Goal: Task Accomplishment & Management: Manage account settings

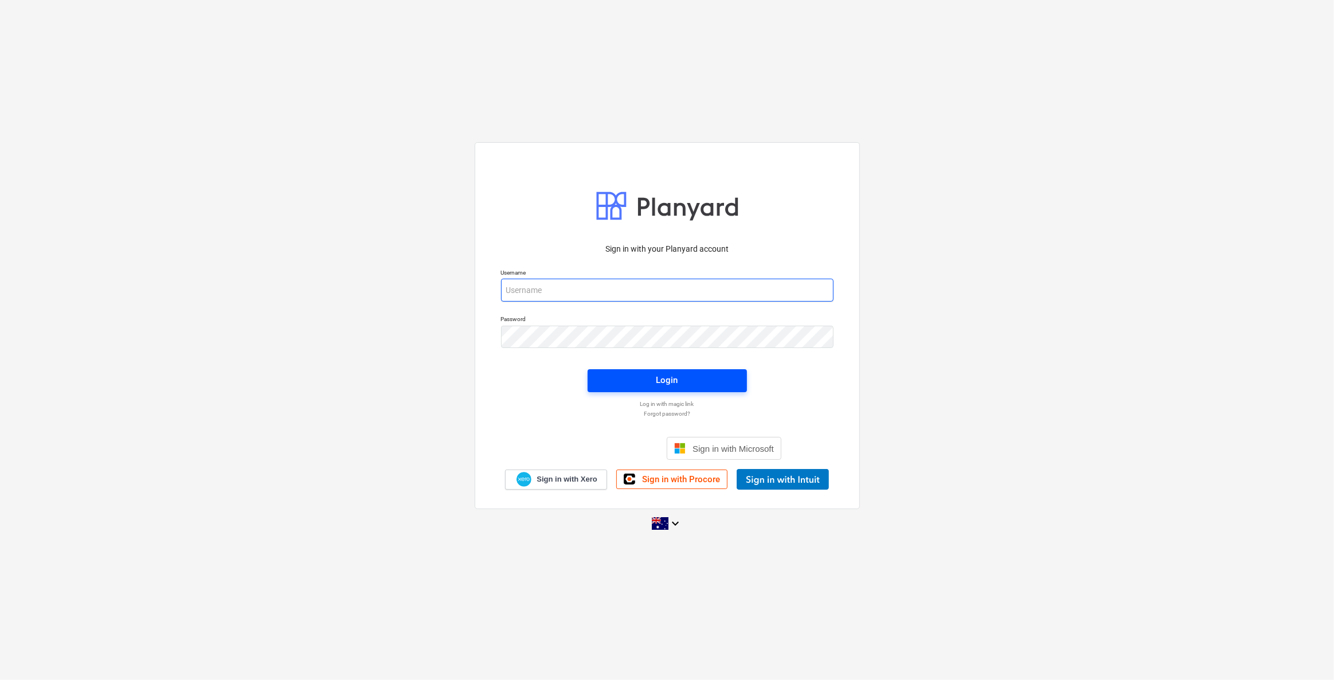
type input "[EMAIL_ADDRESS][DOMAIN_NAME]"
click at [690, 382] on span "Login" at bounding box center [667, 380] width 132 height 15
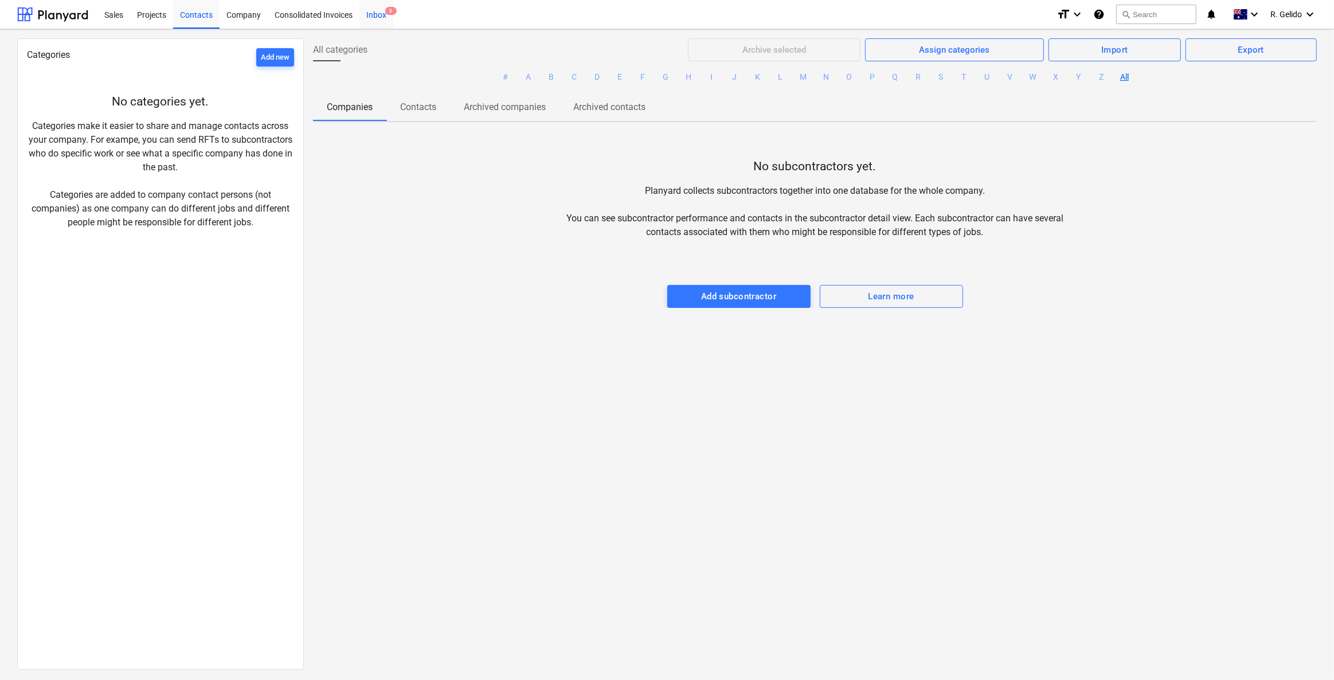
click at [377, 13] on div "Inbox 6" at bounding box center [377, 13] width 34 height 29
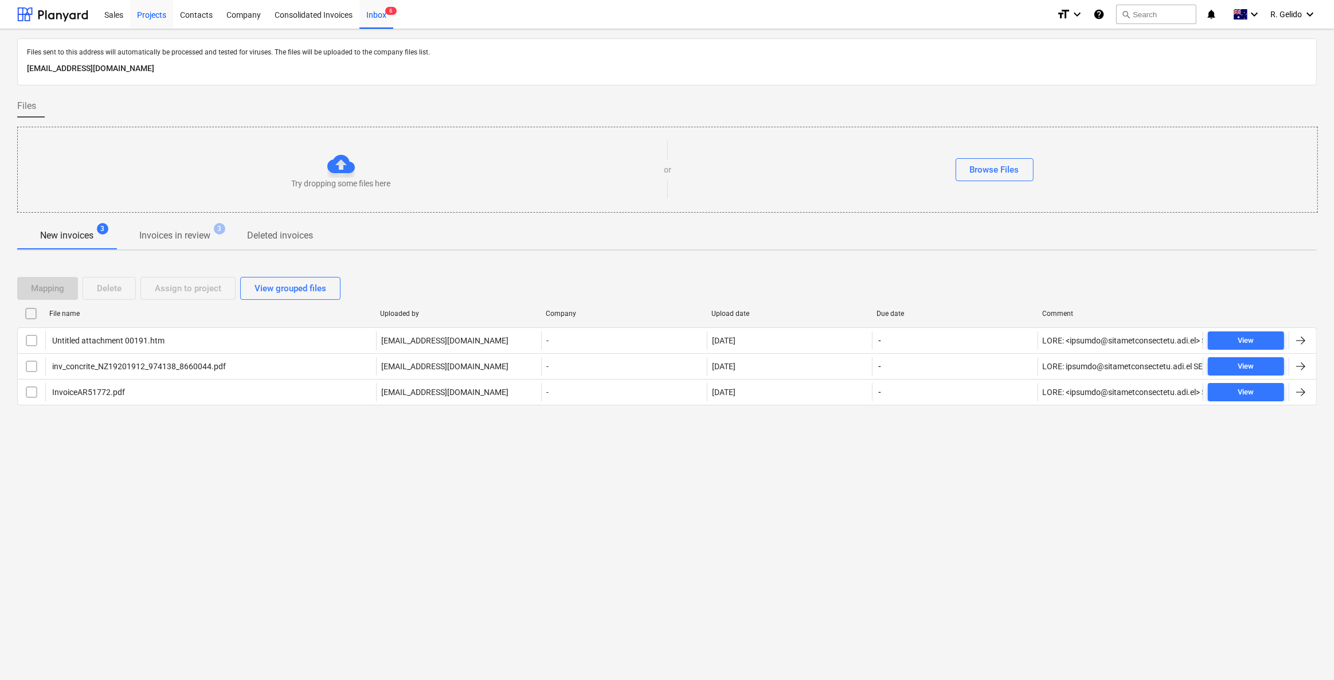
click at [143, 19] on div "Projects" at bounding box center [151, 13] width 43 height 29
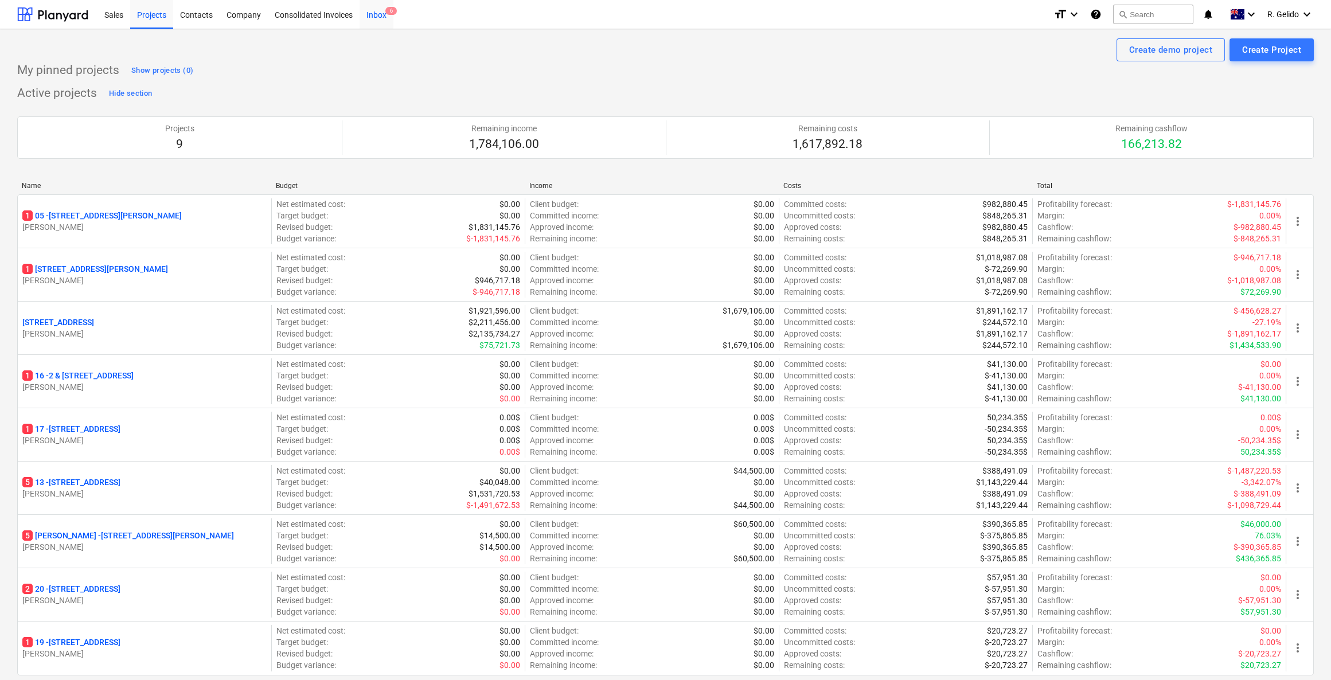
click at [379, 13] on div "Inbox 6" at bounding box center [377, 13] width 34 height 29
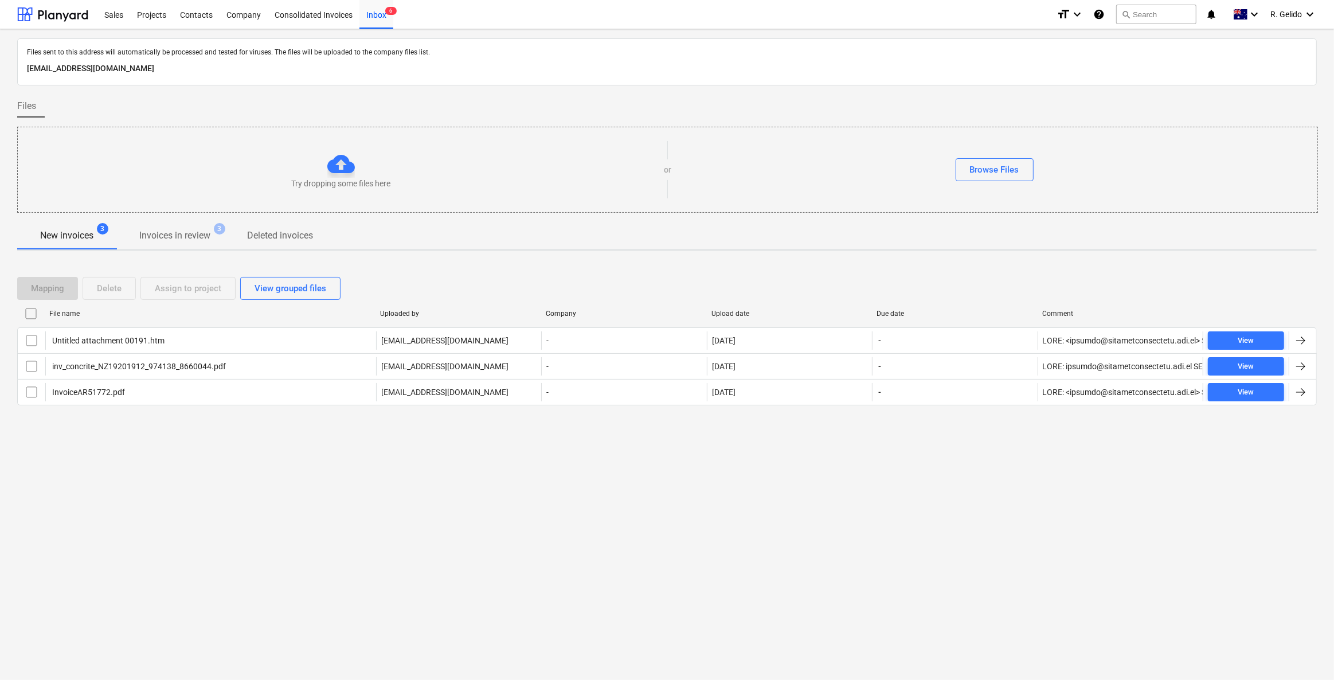
click at [268, 507] on div "Files sent to this address will automatically be processed and tested for virus…" at bounding box center [667, 354] width 1334 height 651
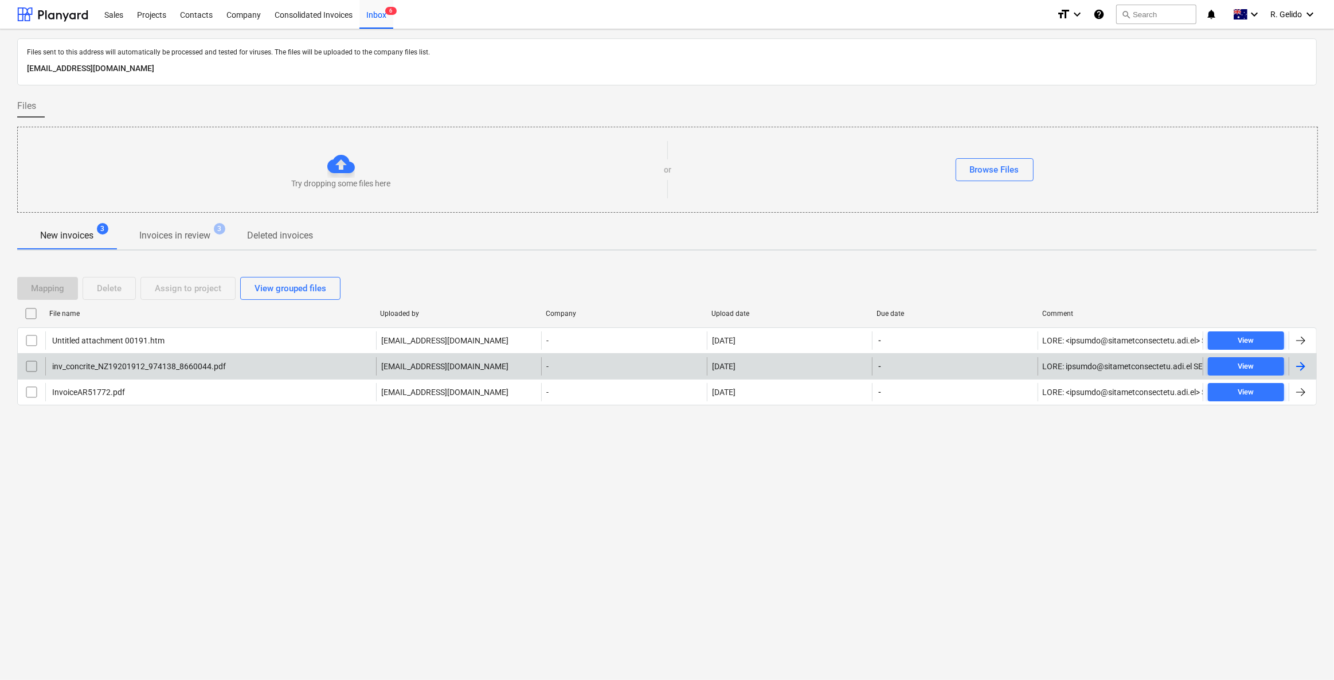
click at [161, 366] on div "inv_concrite_NZ19201912_974138_8660044.pdf" at bounding box center [137, 366] width 175 height 9
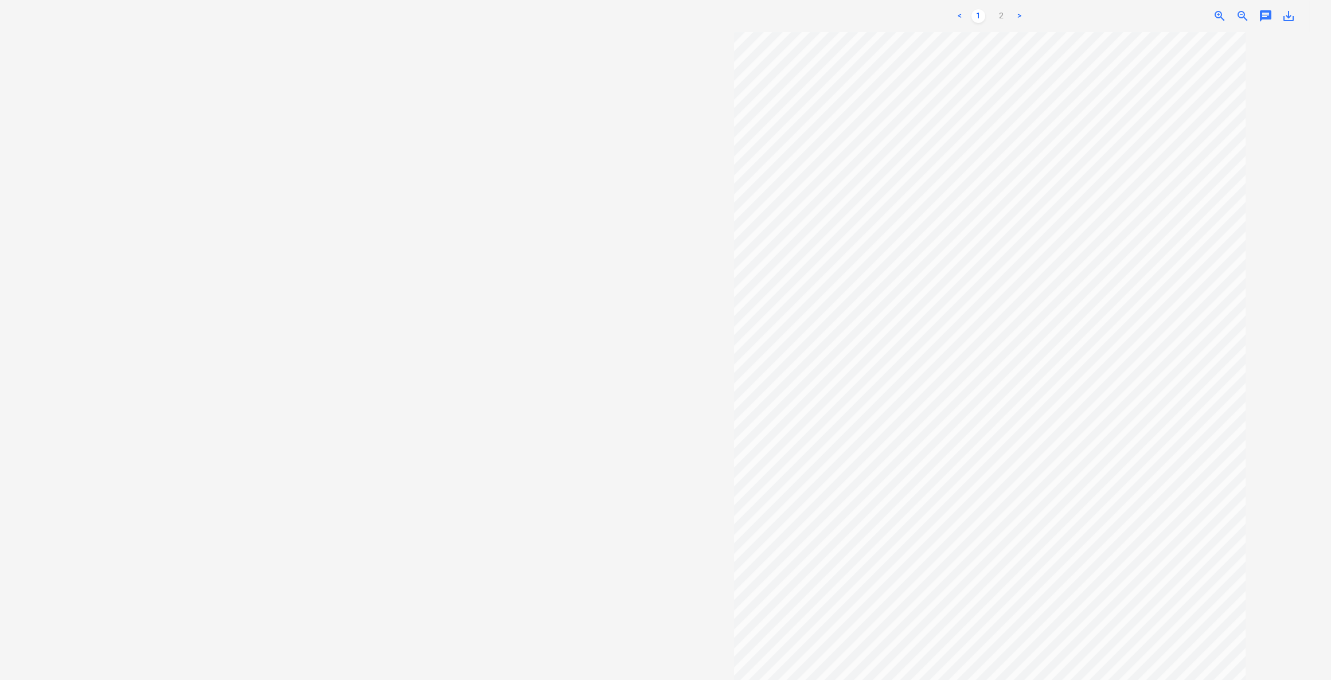
scroll to position [110, 0]
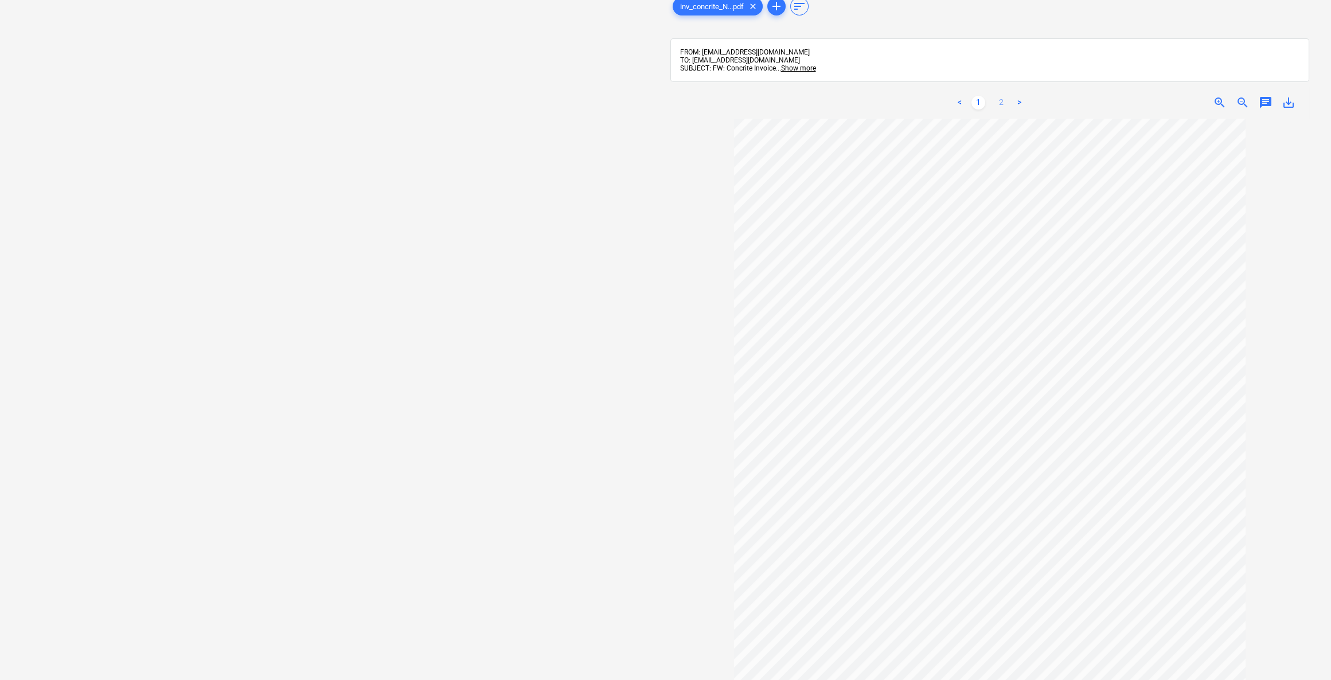
click at [997, 101] on link "2" at bounding box center [1001, 103] width 14 height 14
click at [974, 103] on link "1" at bounding box center [978, 103] width 14 height 14
click at [1005, 103] on link "2" at bounding box center [1001, 103] width 14 height 14
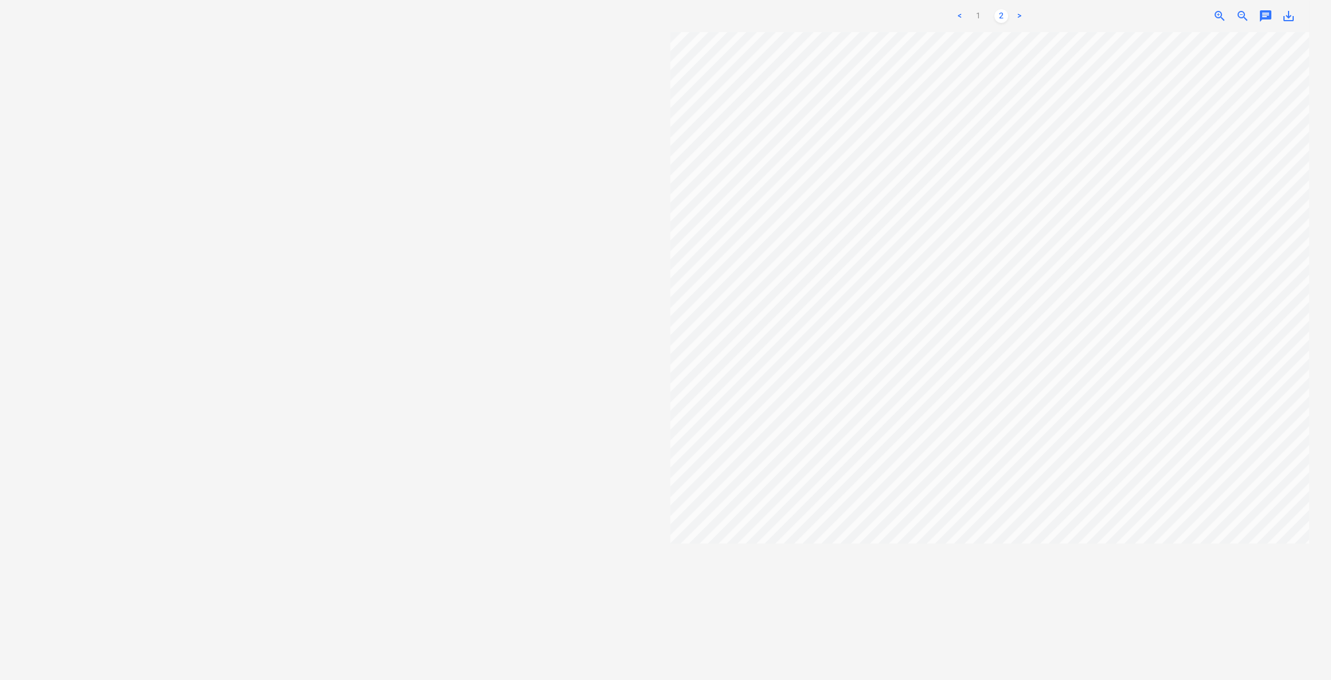
scroll to position [0, 0]
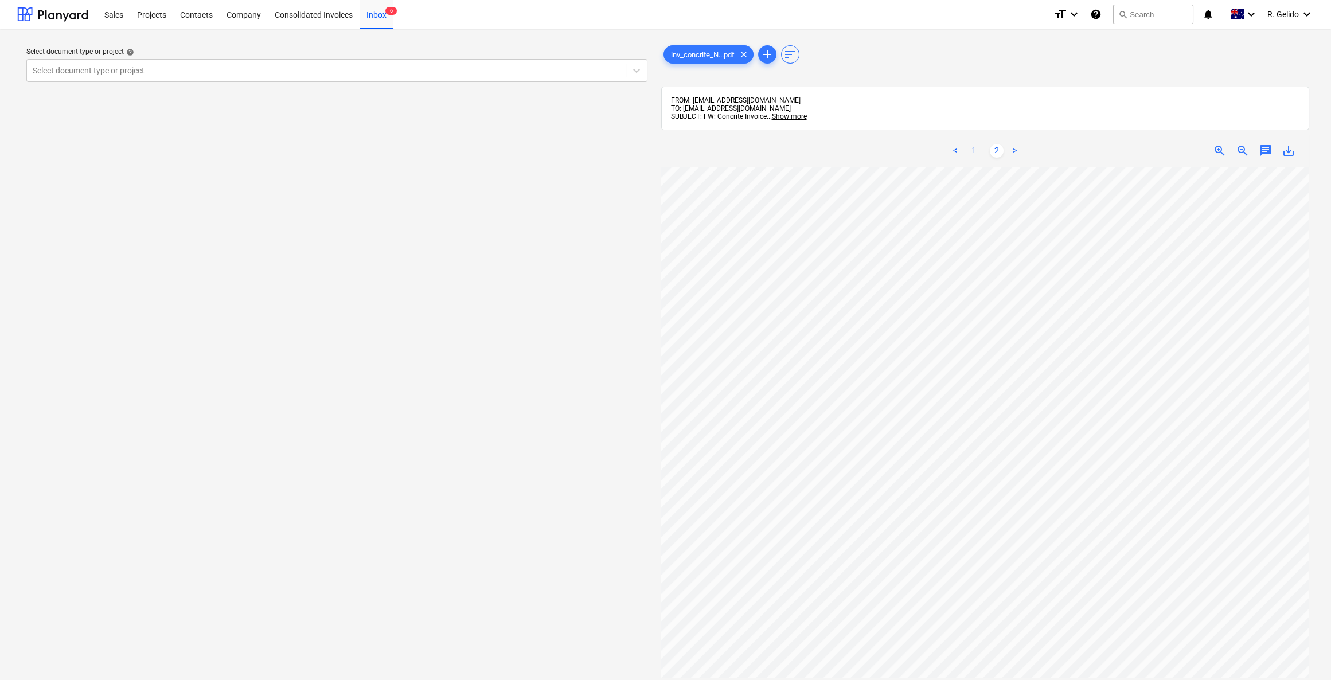
click at [972, 147] on link "1" at bounding box center [974, 151] width 14 height 14
click at [419, 62] on div "Select document type or project" at bounding box center [331, 70] width 608 height 16
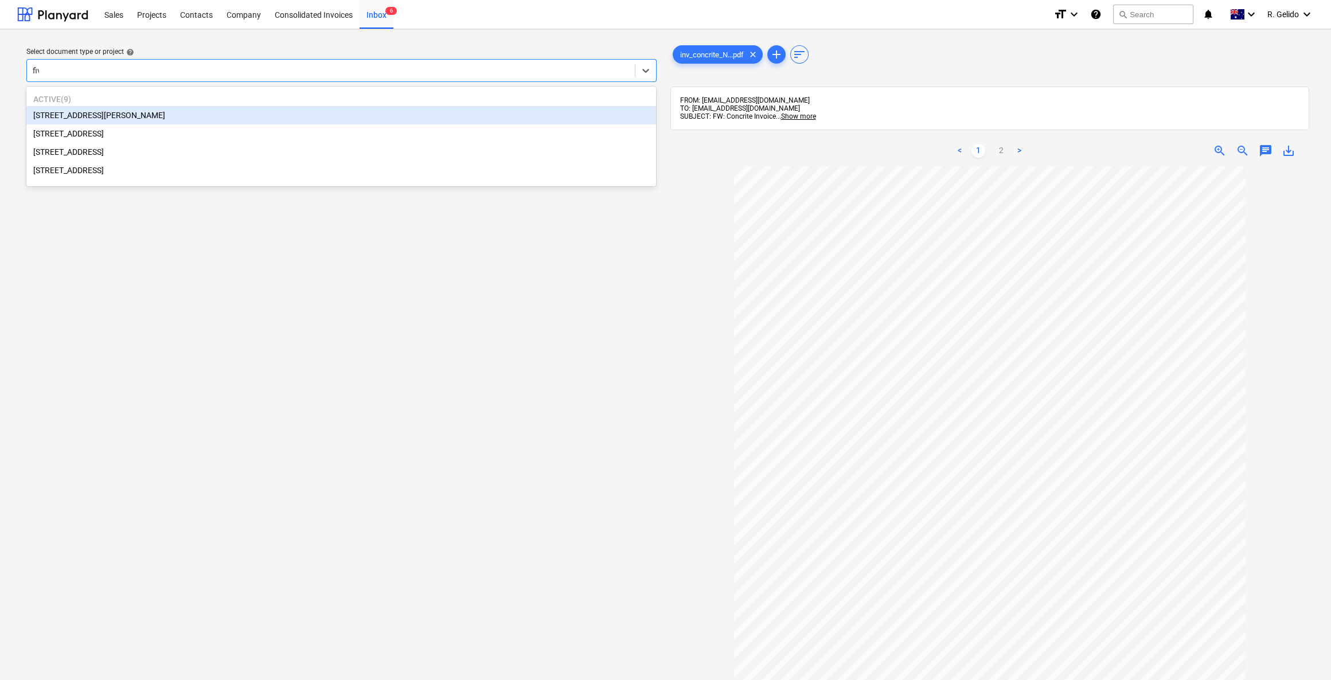
type input "five"
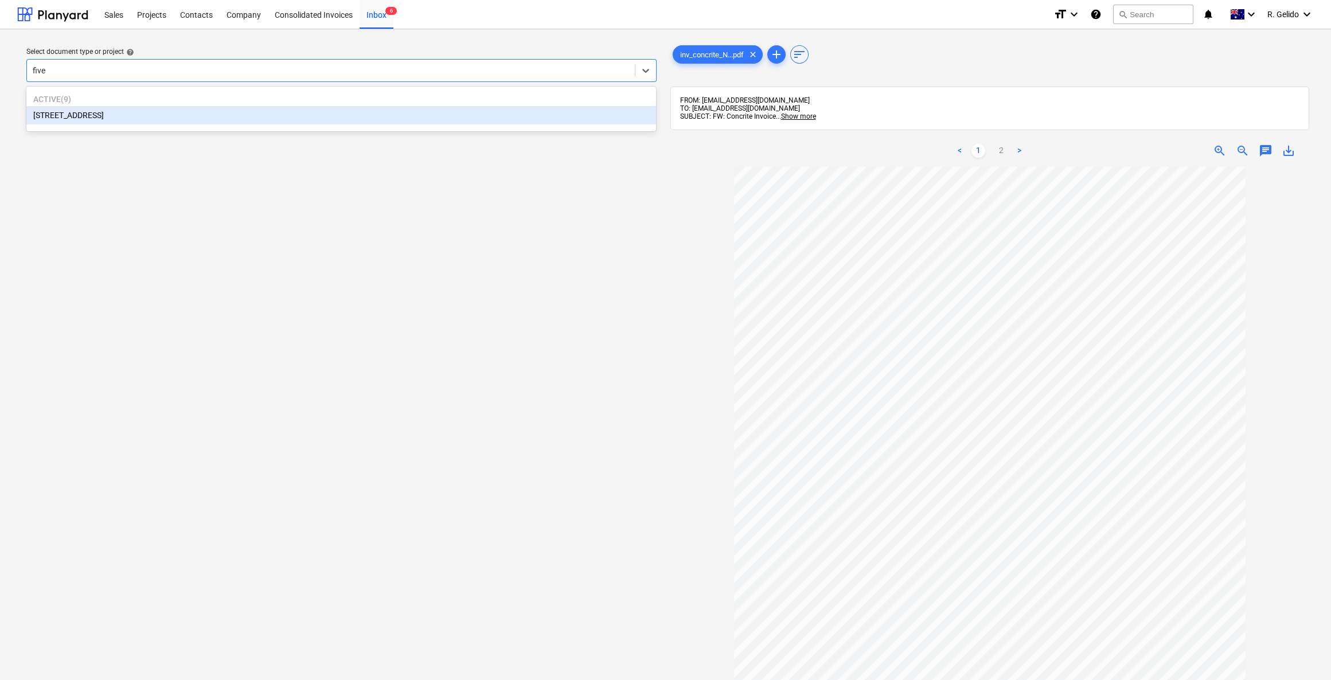
click at [310, 120] on div "[STREET_ADDRESS]" at bounding box center [341, 115] width 630 height 18
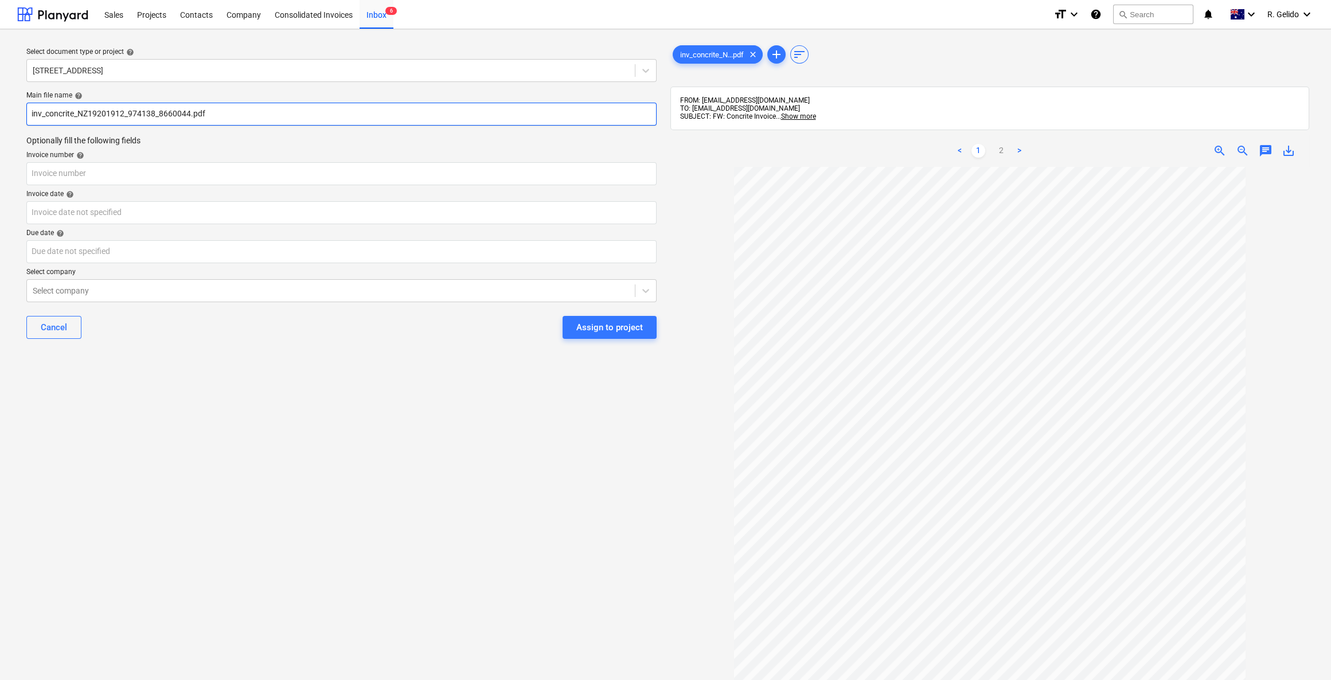
drag, startPoint x: 191, startPoint y: 118, endPoint x: 0, endPoint y: 110, distance: 191.1
click at [0, 110] on div "Select document type or project help [STREET_ADDRESS] Dock Main file name help …" at bounding box center [665, 428] width 1331 height 799
click at [111, 121] on input "Concrite Inv NZ19201912.pdf" at bounding box center [341, 114] width 630 height 23
type input "Concrite Inv NZ19201912.pdf"
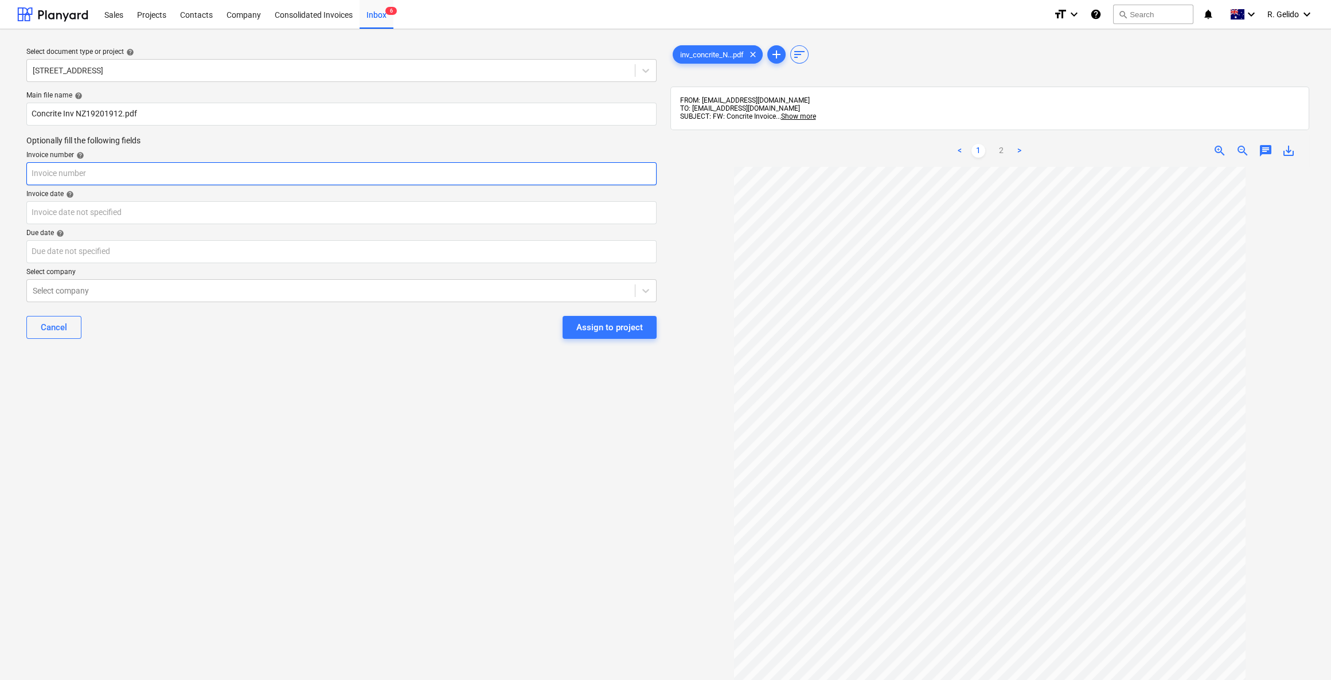
click at [73, 171] on input "text" at bounding box center [341, 173] width 630 height 23
paste input "NZ19201912"
type input "NZ19201912"
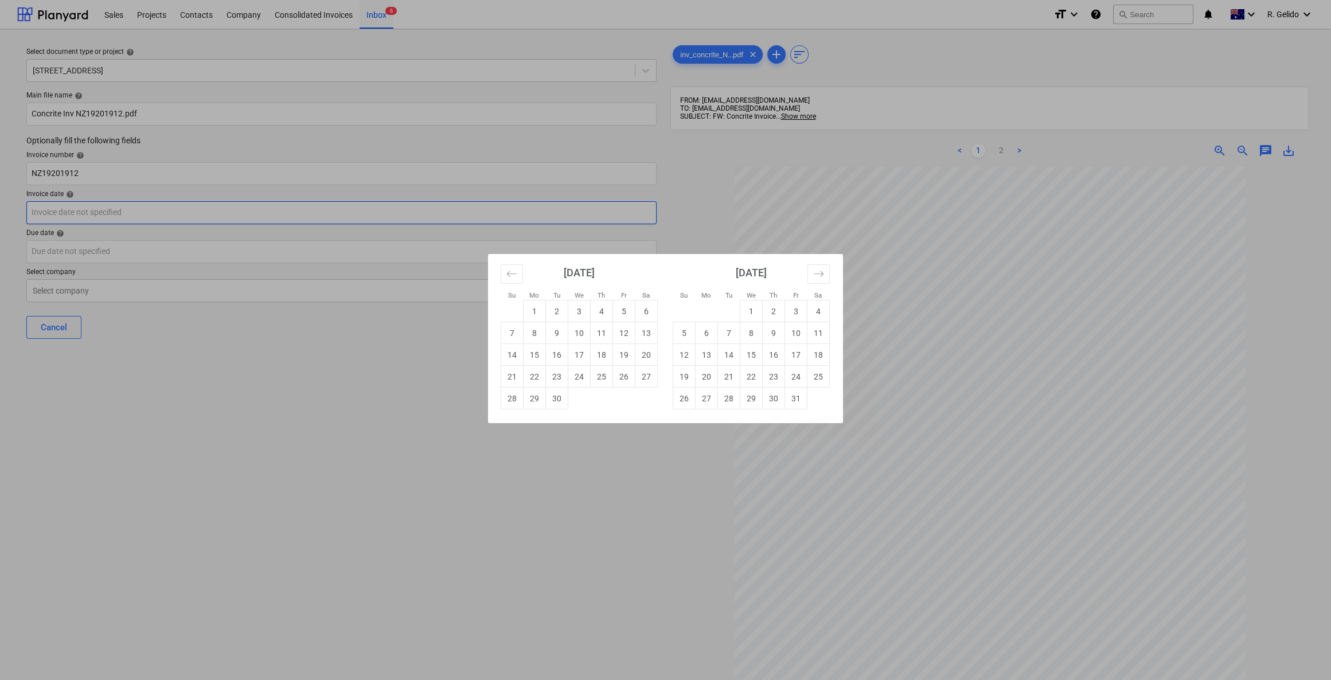
click at [76, 210] on body "Sales Projects Contacts Company Consolidated Invoices Inbox 6 format_size keybo…" at bounding box center [665, 340] width 1331 height 680
click at [540, 376] on td "22" at bounding box center [534, 377] width 22 height 22
type input "[DATE]"
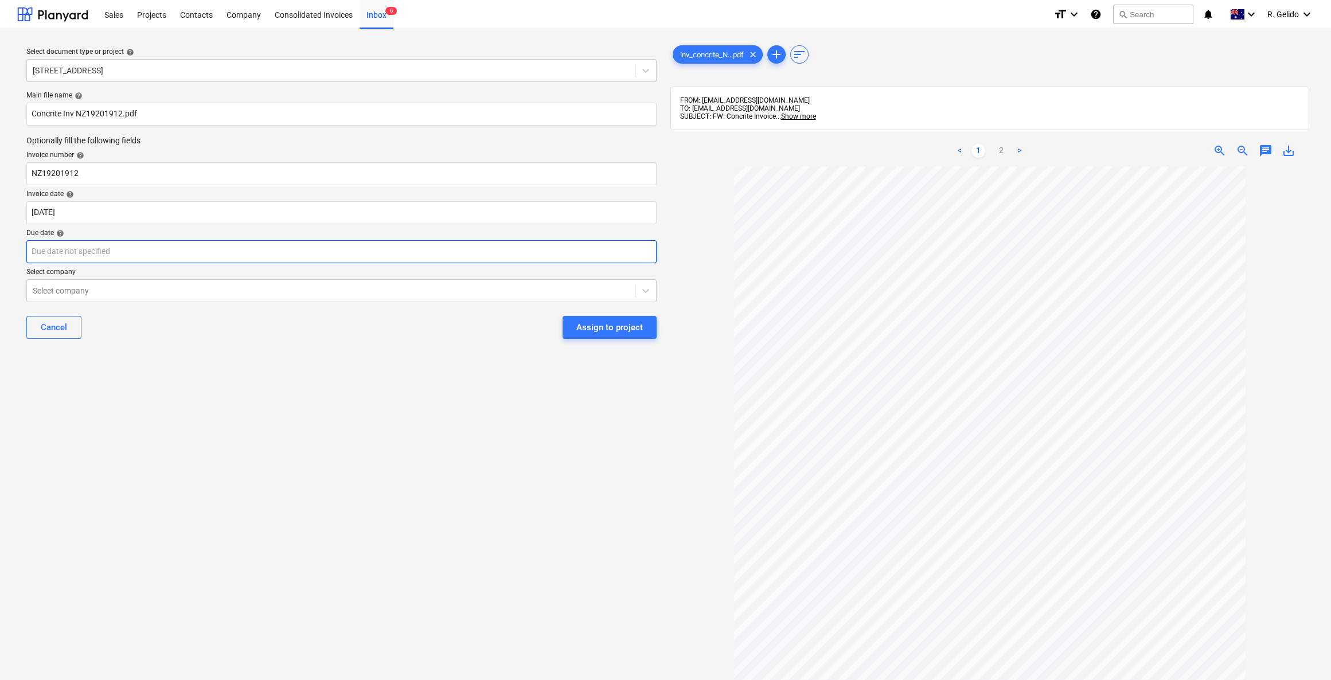
click at [94, 244] on body "Sales Projects Contacts Company Consolidated Invoices Inbox 6 format_size keybo…" at bounding box center [665, 340] width 1331 height 680
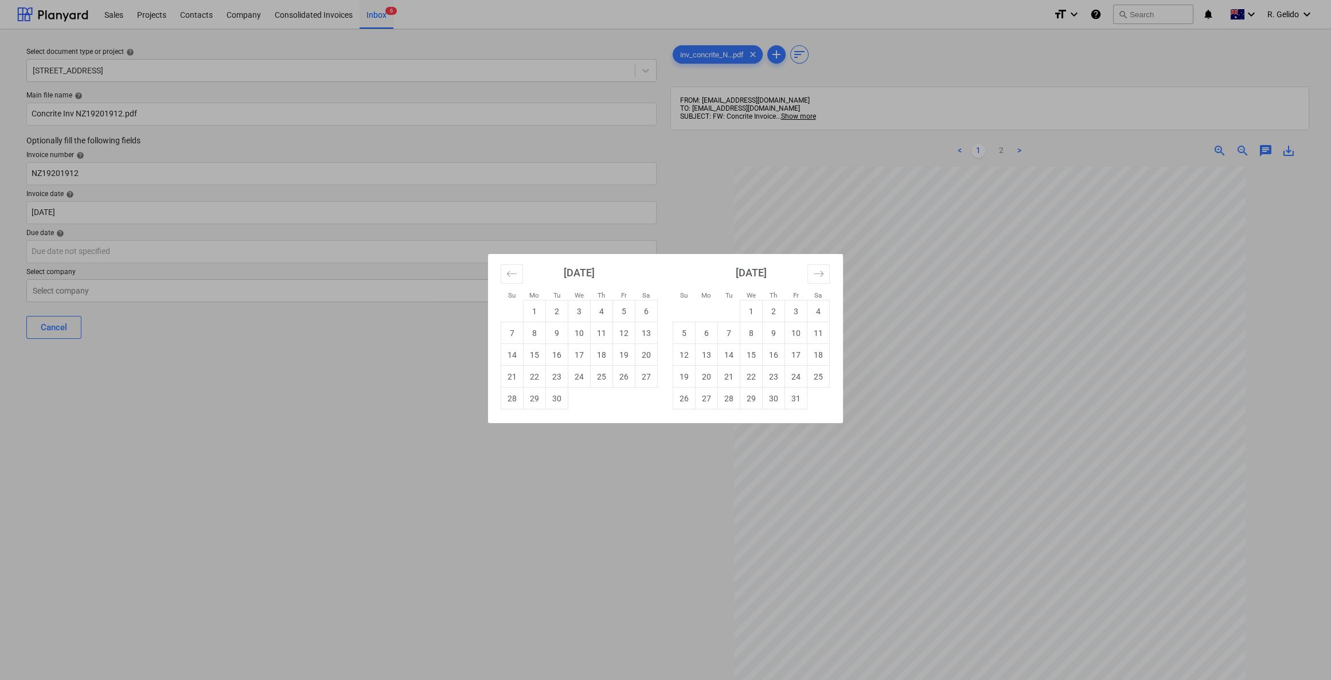
click at [261, 400] on div "Su Mo Tu We Th Fr Sa Su Mo Tu We Th Fr Sa [DATE] 1 2 3 4 5 6 7 8 9 10 11 12 13 …" at bounding box center [665, 340] width 1331 height 680
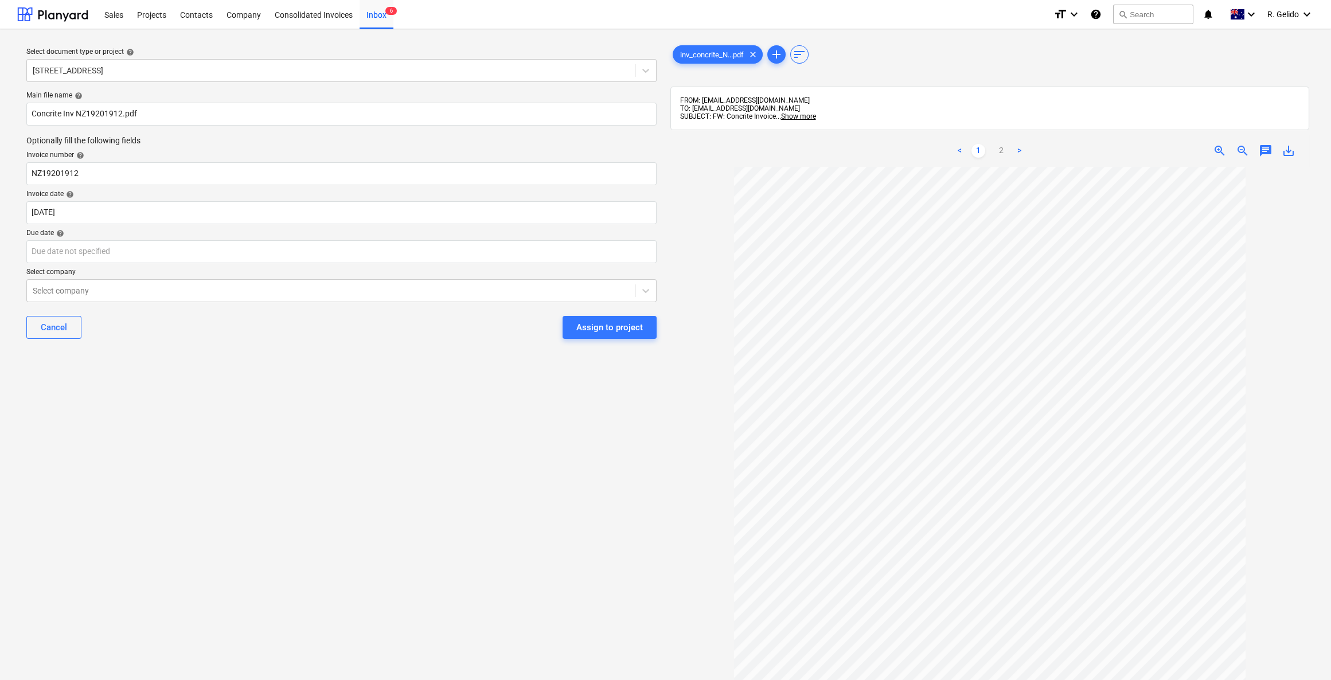
scroll to position [78, 0]
click at [84, 254] on body "Sales Projects Contacts Company Consolidated Invoices Inbox 6 format_size keybo…" at bounding box center [665, 340] width 1331 height 680
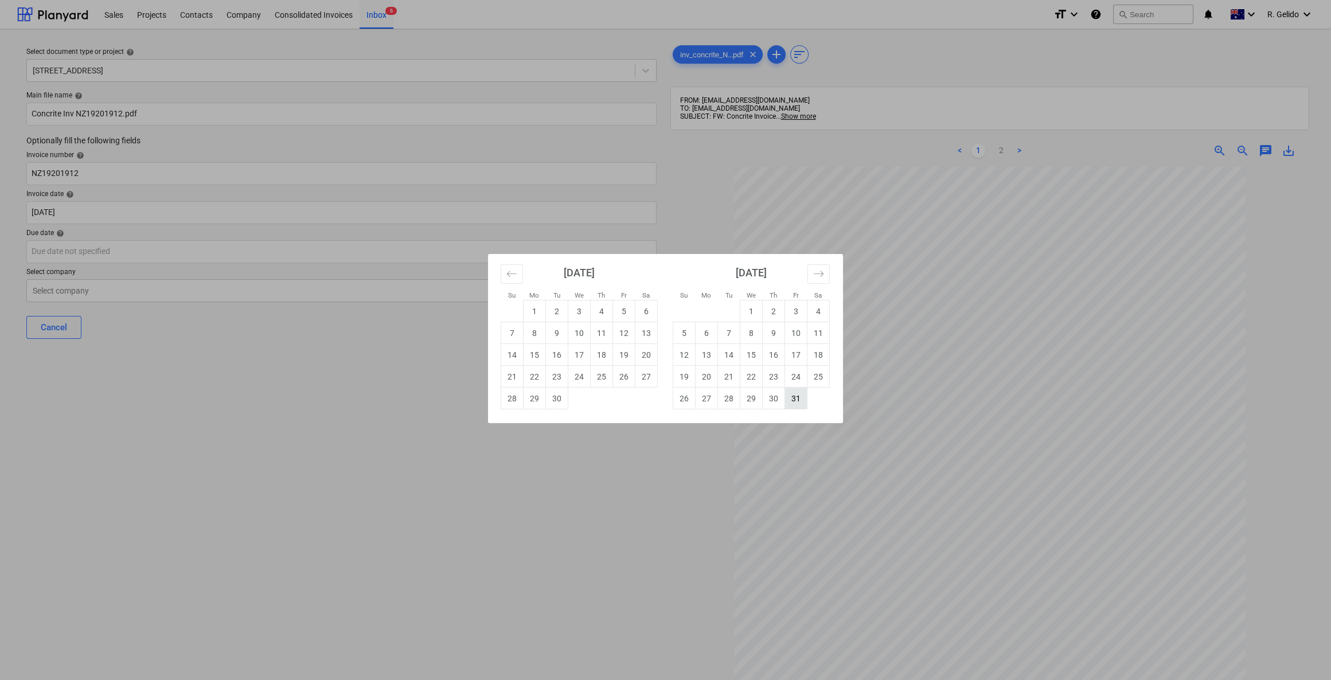
click at [791, 396] on td "31" at bounding box center [796, 399] width 22 height 22
type input "[DATE]"
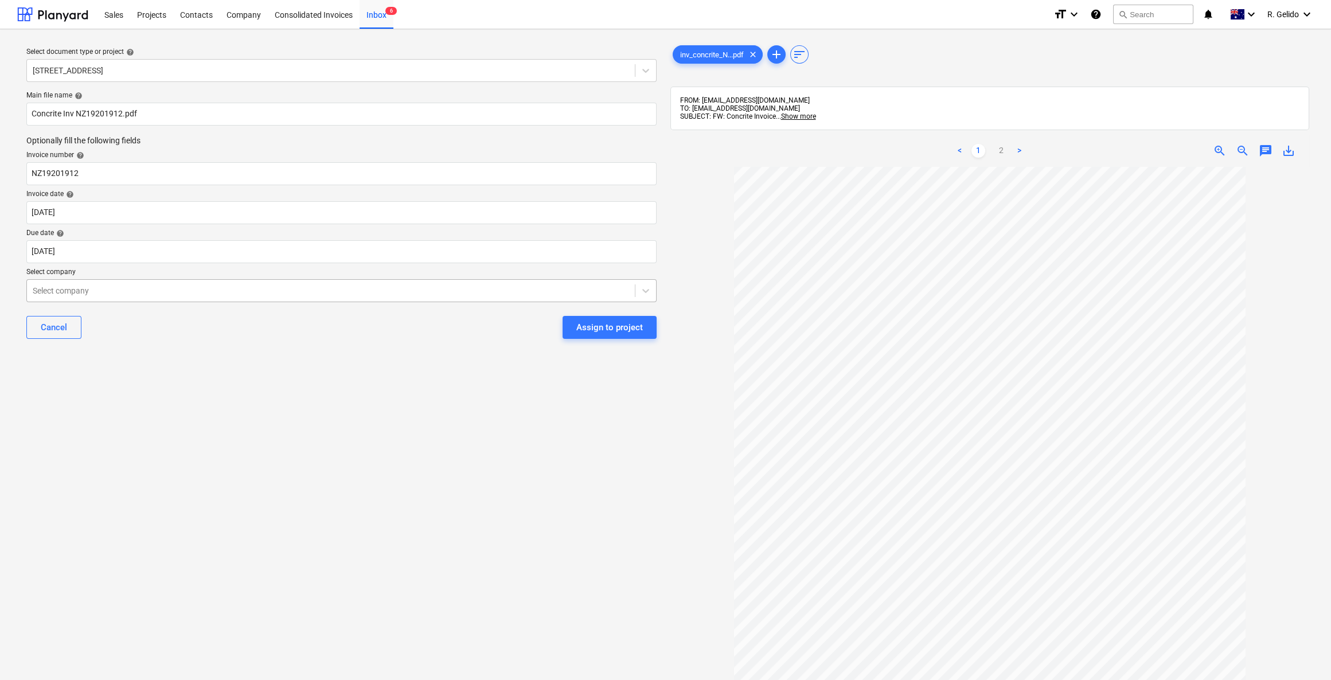
click at [179, 295] on div at bounding box center [331, 290] width 596 height 11
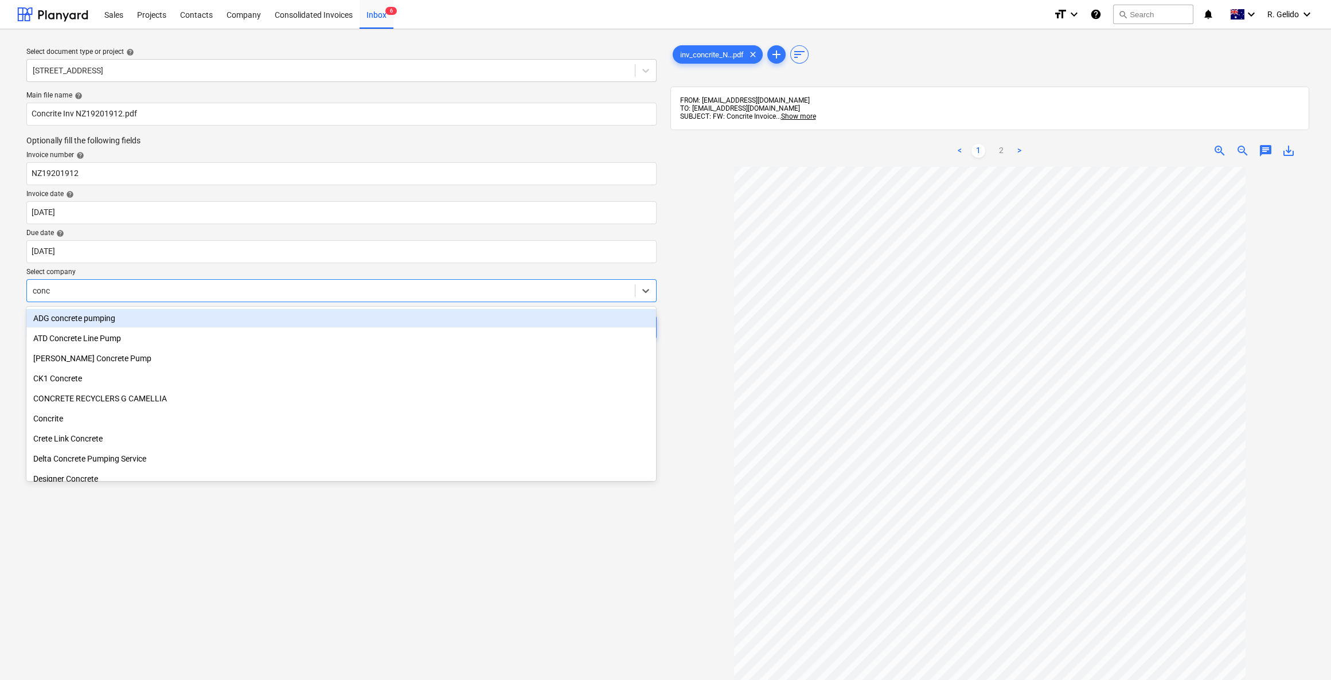
type input "concr"
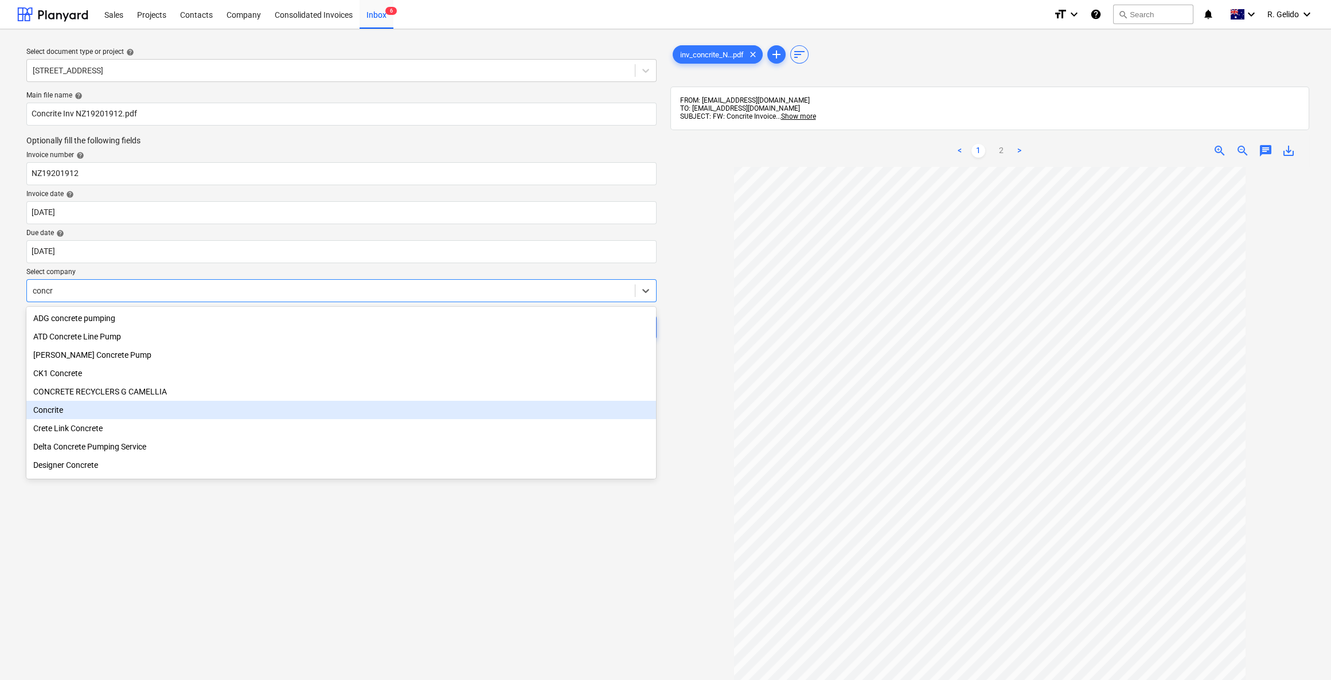
click at [75, 415] on div "Concrite" at bounding box center [341, 410] width 630 height 18
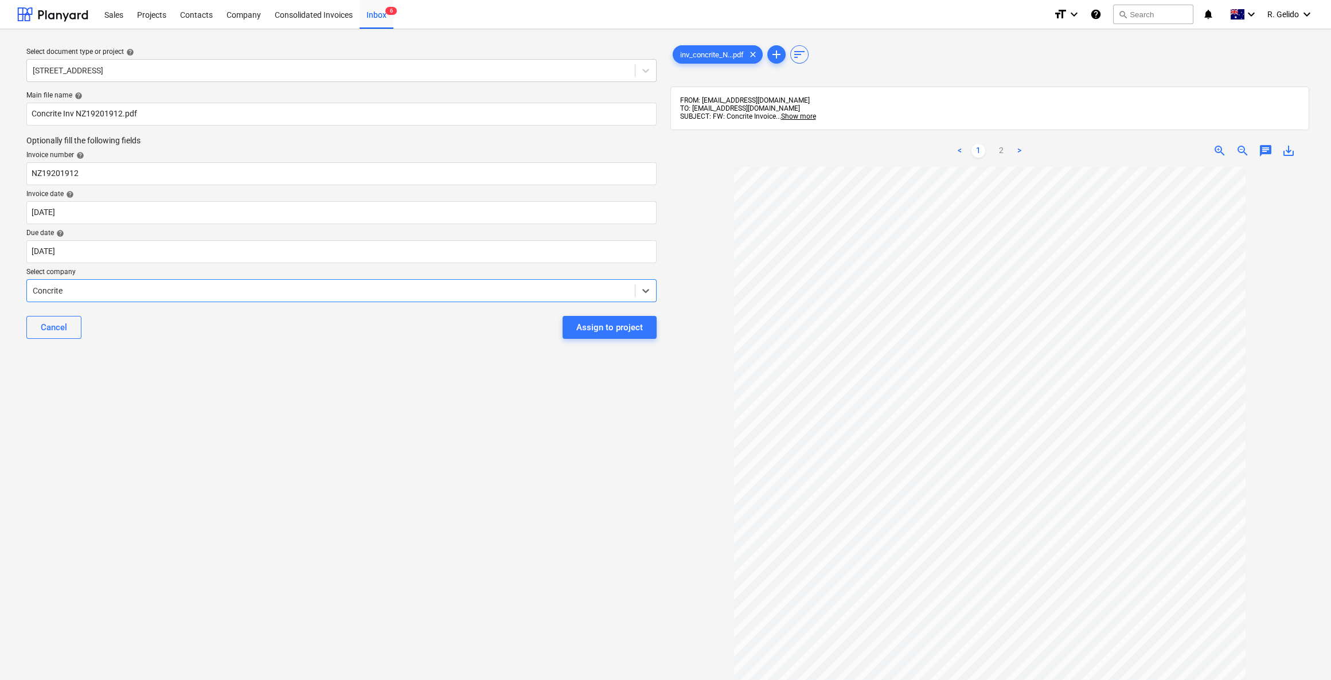
scroll to position [0, 0]
click at [181, 443] on div "Select document type or project help [STREET_ADDRESS] Five Dock Main file name …" at bounding box center [341, 428] width 648 height 781
click at [607, 325] on div "Assign to project" at bounding box center [609, 327] width 67 height 15
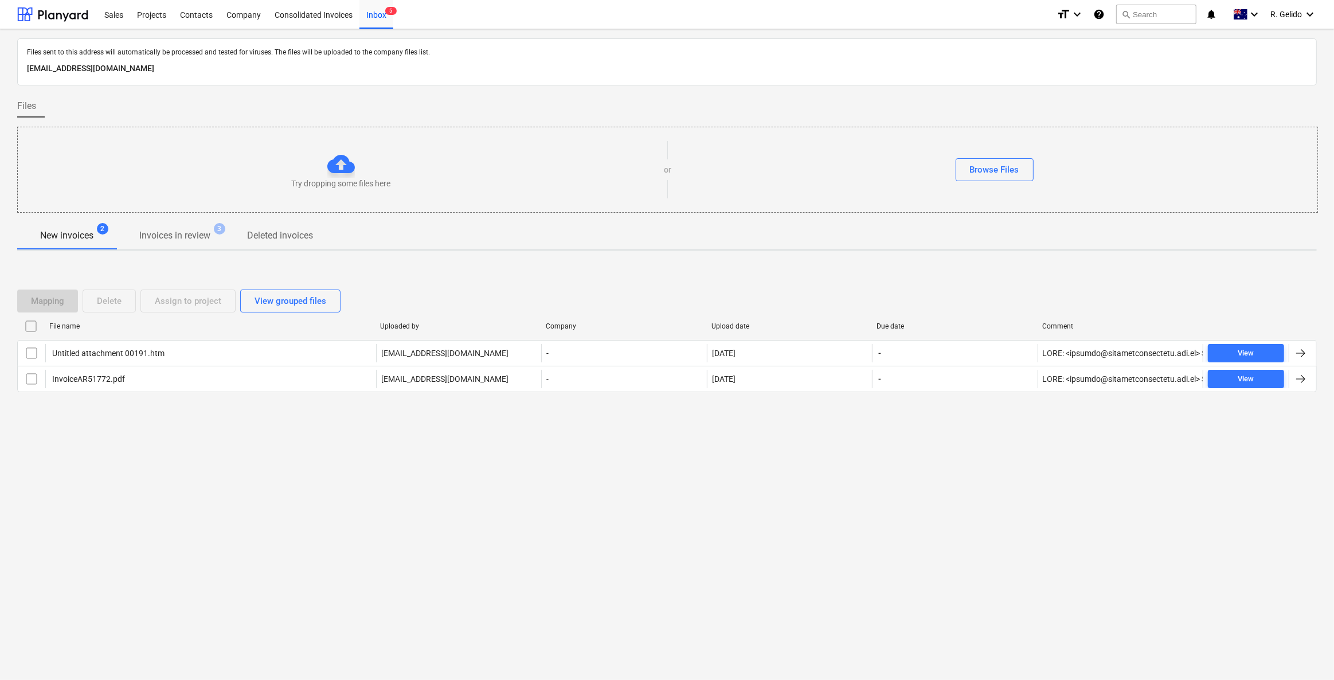
click at [393, 460] on div "Files sent to this address will automatically be processed and tested for virus…" at bounding box center [667, 354] width 1334 height 651
click at [157, 13] on div "Projects" at bounding box center [151, 13] width 43 height 29
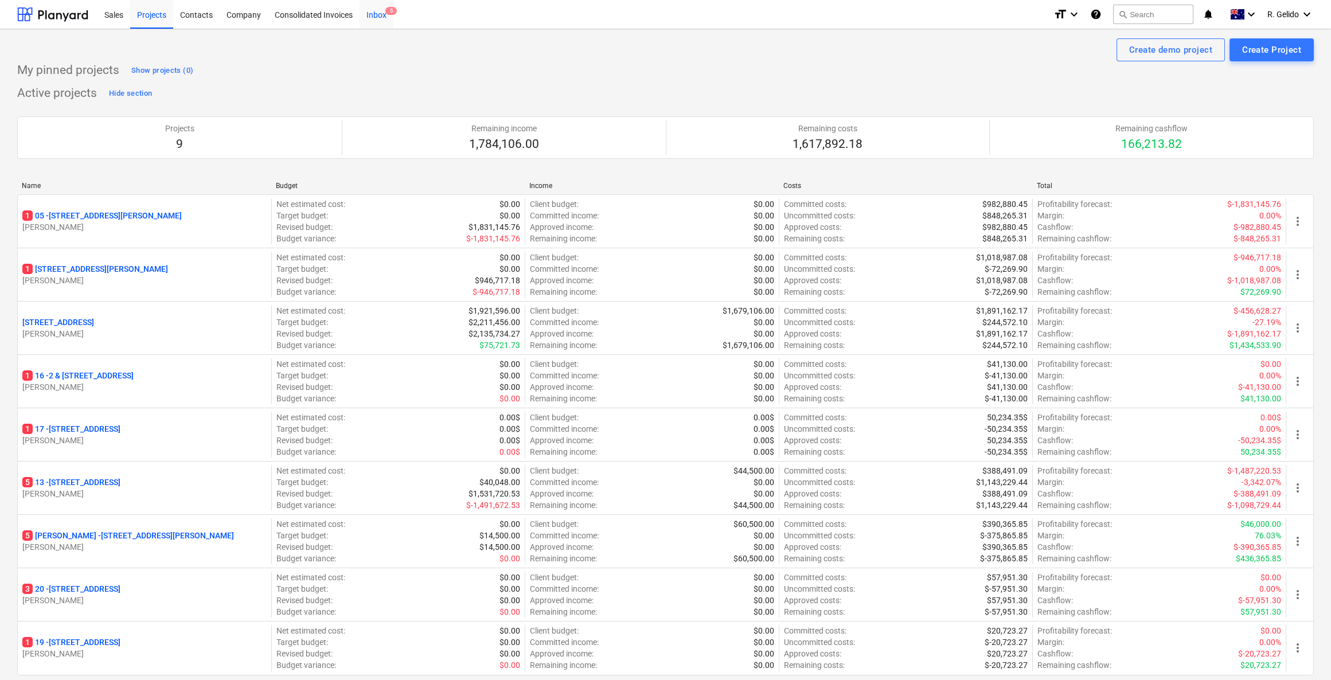
click at [379, 13] on div "Inbox 5" at bounding box center [377, 13] width 34 height 29
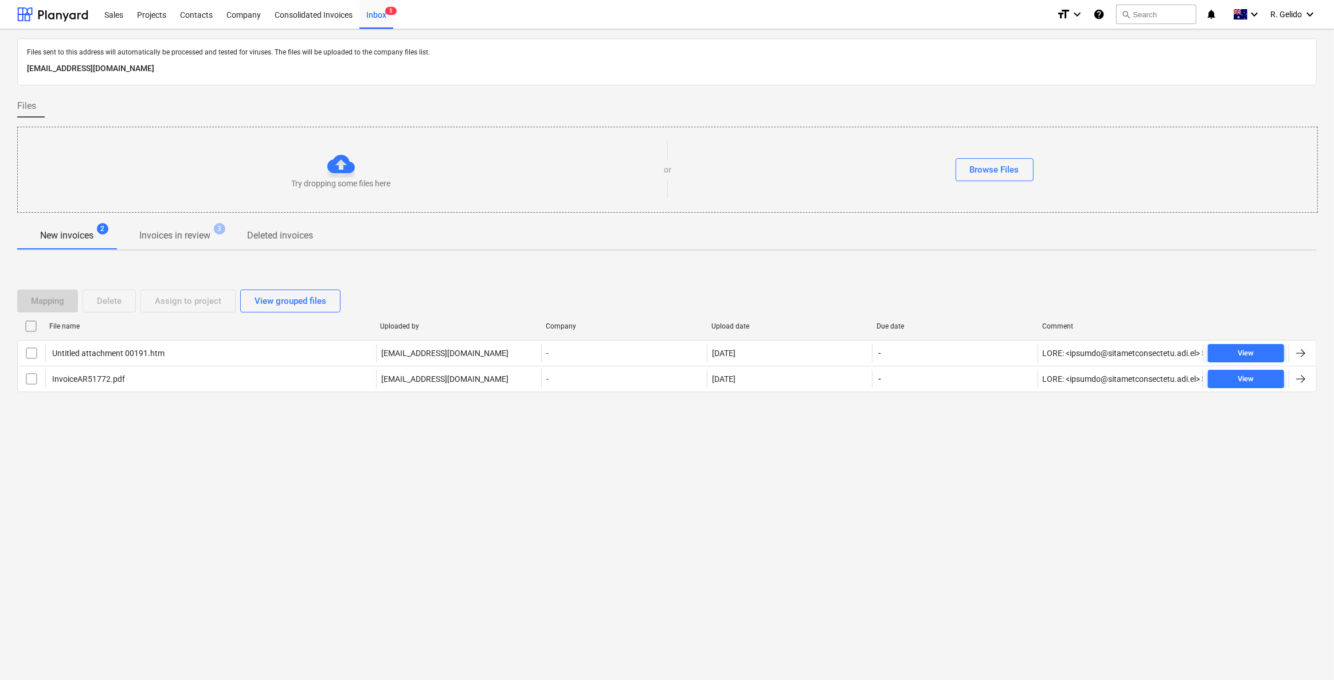
drag, startPoint x: 355, startPoint y: 482, endPoint x: 380, endPoint y: 227, distance: 255.7
click at [353, 479] on div "Files sent to this address will automatically be processed and tested for virus…" at bounding box center [667, 354] width 1334 height 651
